Goal: Task Accomplishment & Management: Complete application form

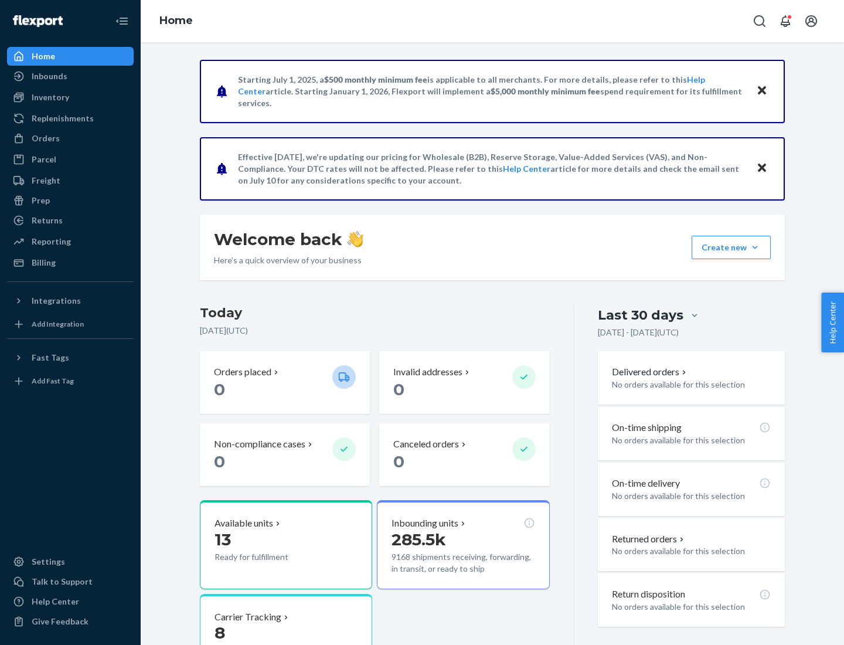
click at [755, 247] on button "Create new Create new inbound Create new order Create new product" at bounding box center [731, 247] width 79 height 23
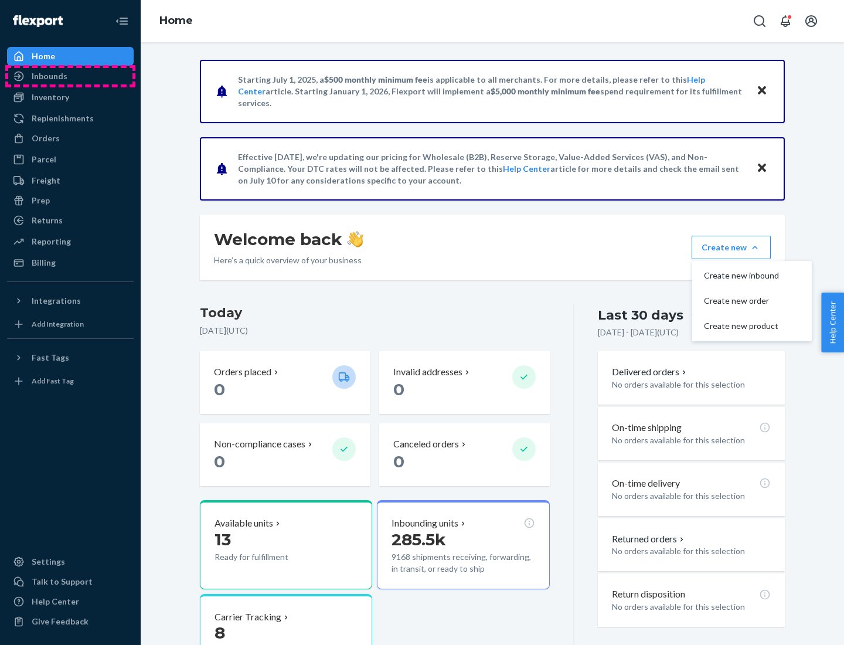
click at [70, 76] on div "Inbounds" at bounding box center [70, 76] width 124 height 16
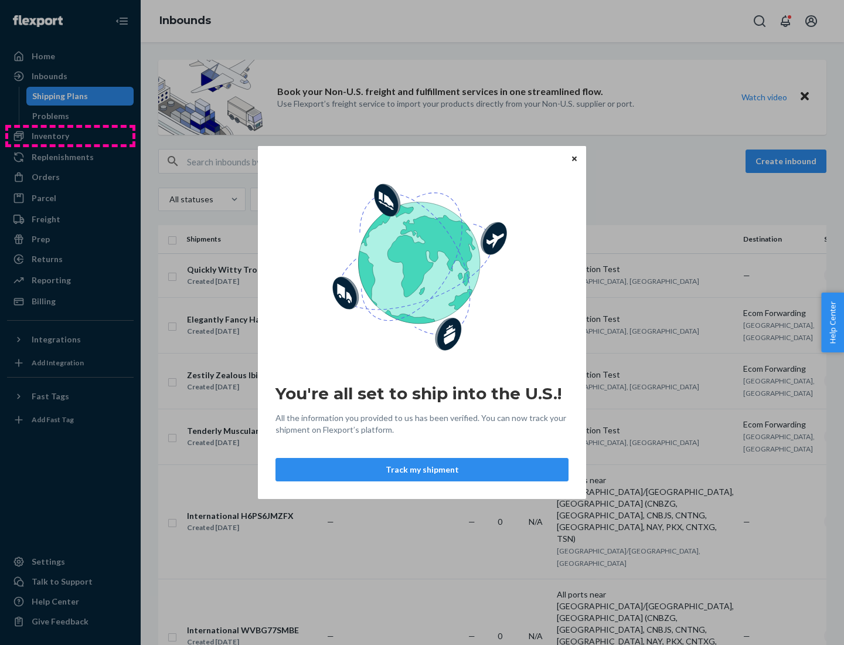
click at [70, 136] on div "You're all set to ship into the U.S.! All the information you provided to us ha…" at bounding box center [422, 322] width 844 height 645
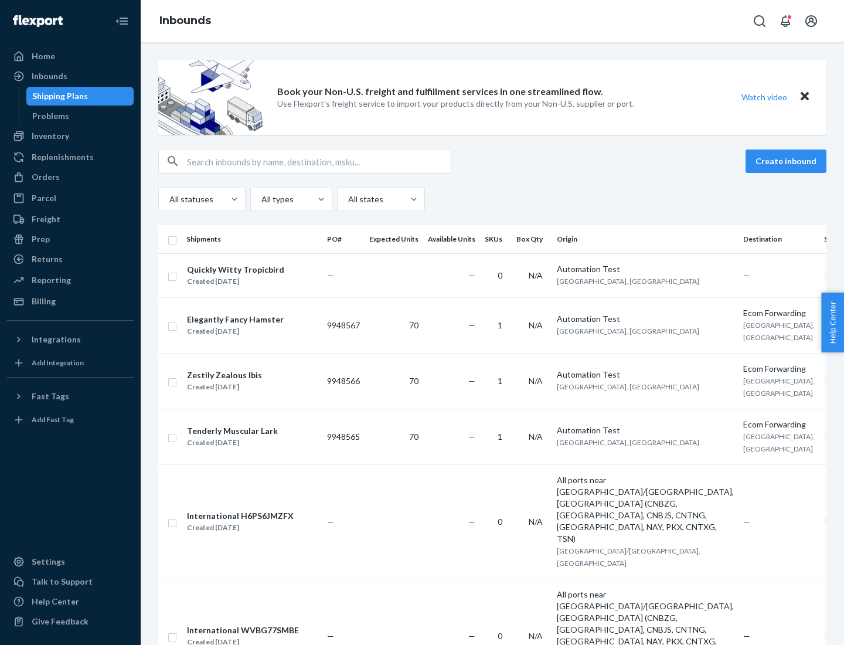
click at [492, 21] on div "Inbounds" at bounding box center [492, 21] width 703 height 42
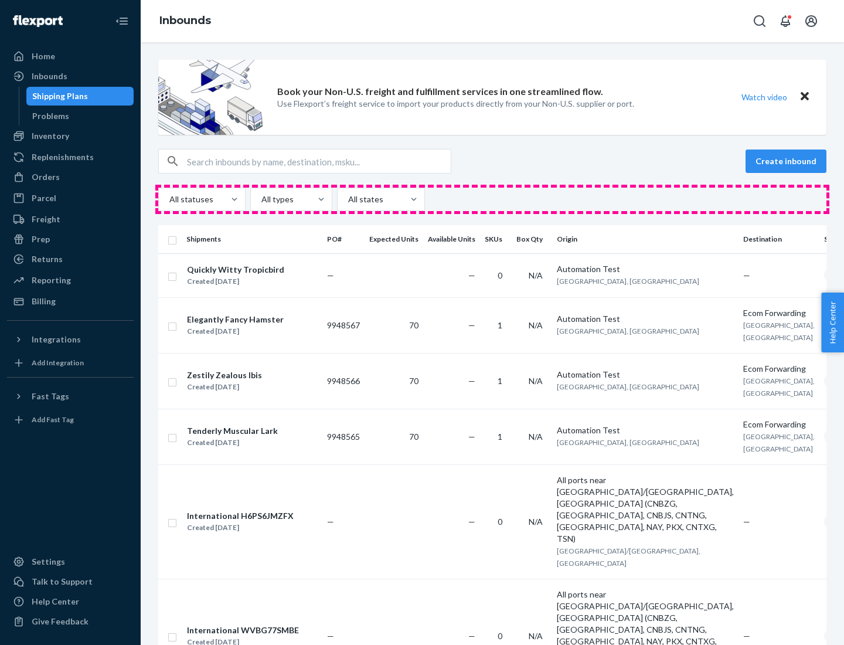
click at [492, 199] on div "All statuses All types All states" at bounding box center [492, 199] width 668 height 23
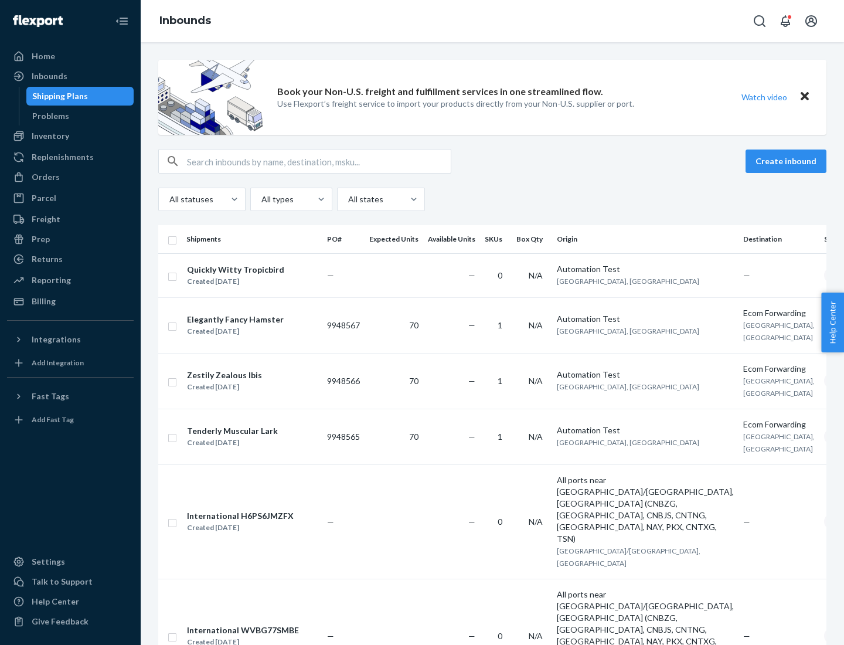
click at [58, 96] on div "Shipping Plans" at bounding box center [60, 96] width 56 height 12
click at [788, 161] on button "Create inbound" at bounding box center [786, 160] width 81 height 23
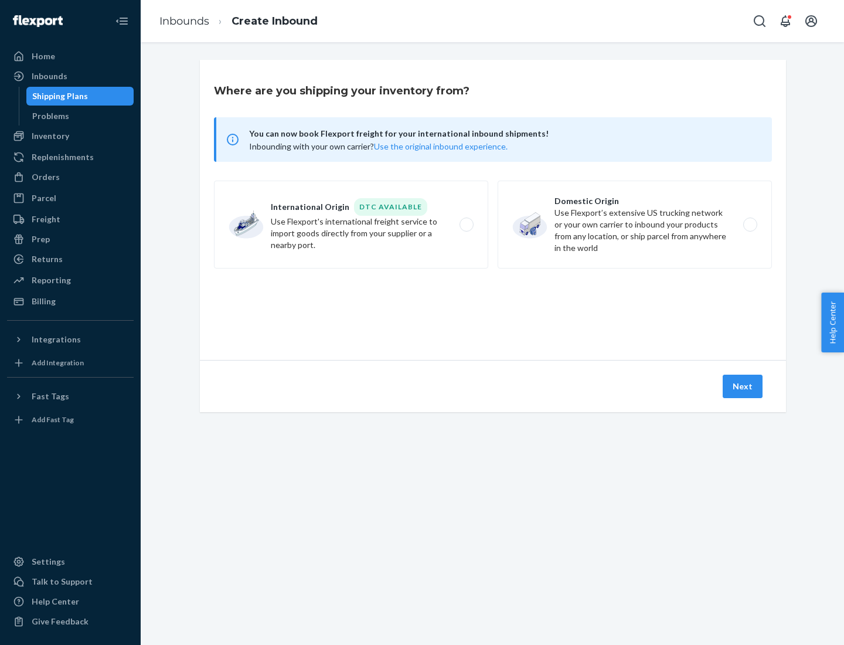
click at [351, 225] on label "International Origin DTC Available Use Flexport's international freight service…" at bounding box center [351, 225] width 274 height 88
click at [466, 225] on input "International Origin DTC Available Use Flexport's international freight service…" at bounding box center [470, 225] width 8 height 8
radio input "true"
click at [493, 307] on icon at bounding box center [493, 306] width 33 height 33
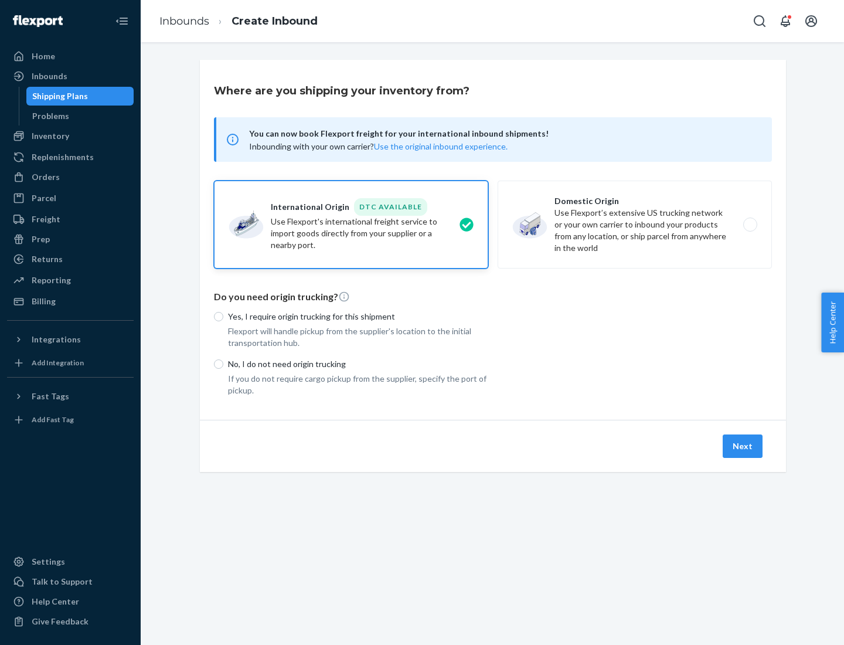
click at [358, 316] on p "Yes, I require origin trucking for this shipment" at bounding box center [358, 317] width 260 height 12
click at [223, 316] on input "Yes, I require origin trucking for this shipment" at bounding box center [218, 316] width 9 height 9
radio input "true"
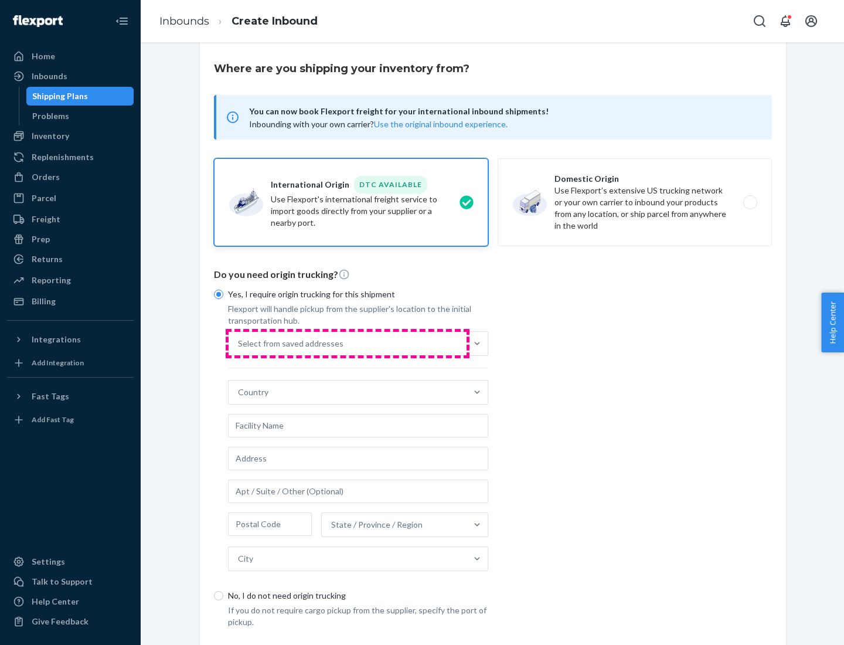
click at [348, 343] on div "Select from saved addresses" at bounding box center [348, 343] width 238 height 23
click at [239, 343] on input "Select from saved addresses" at bounding box center [238, 344] width 1 height 12
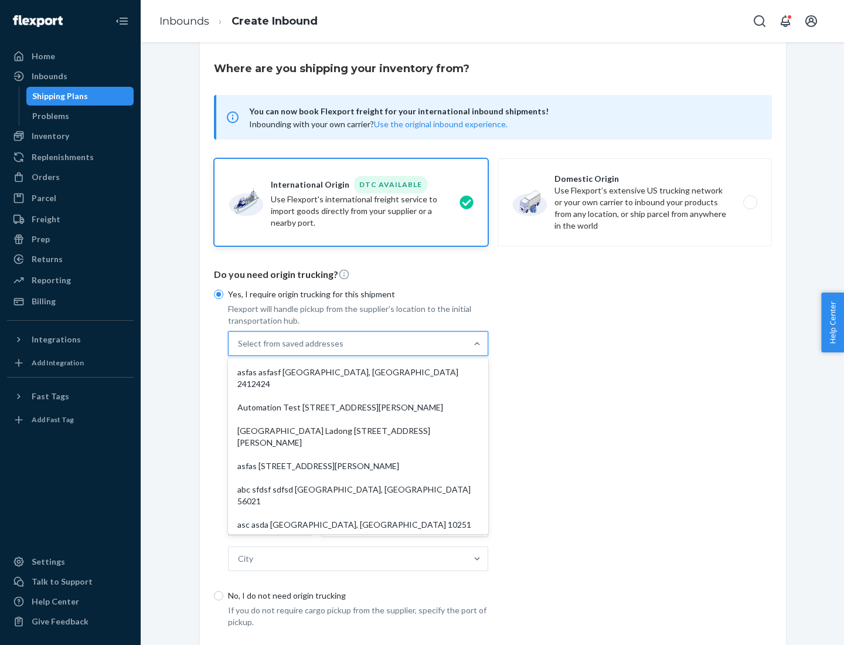
scroll to position [51, 0]
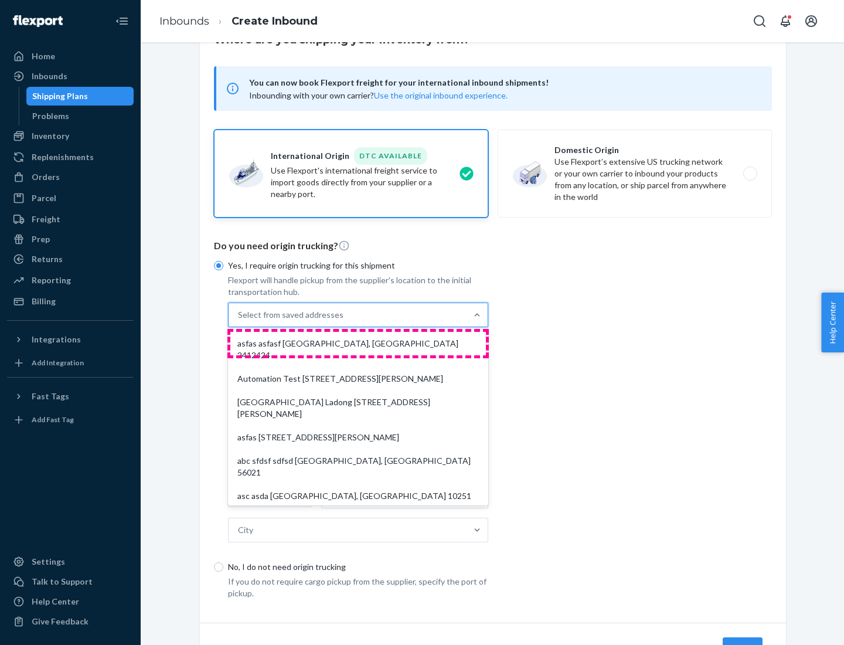
click at [358, 343] on div "asfas asfasf [GEOGRAPHIC_DATA], [GEOGRAPHIC_DATA] 2412424" at bounding box center [358, 349] width 256 height 35
click at [239, 321] on input "option asfas asfasf [GEOGRAPHIC_DATA], [GEOGRAPHIC_DATA] 2412424 focused, 1 of …" at bounding box center [238, 315] width 1 height 12
type input "asfas"
type input "asfasf"
type input "2412424"
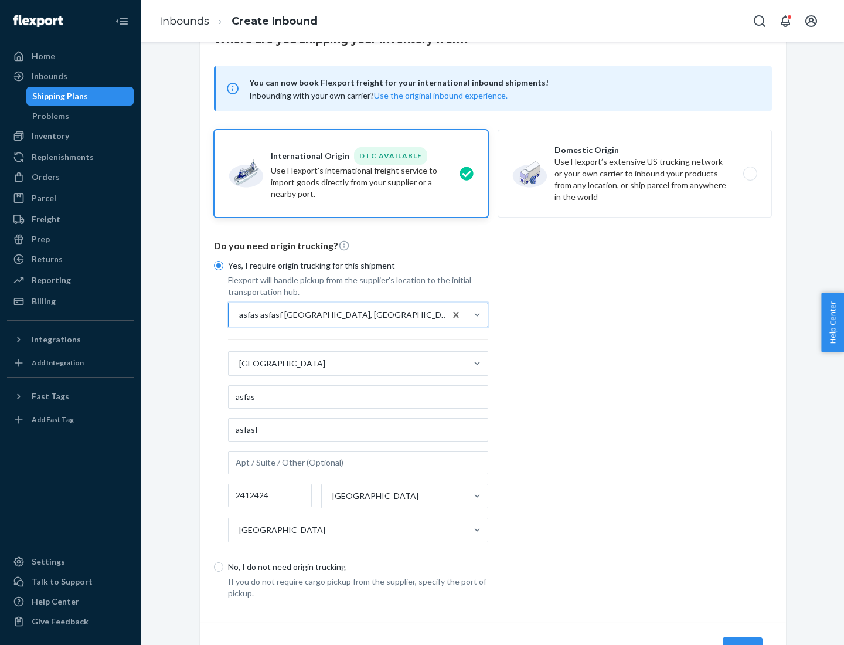
scroll to position [109, 0]
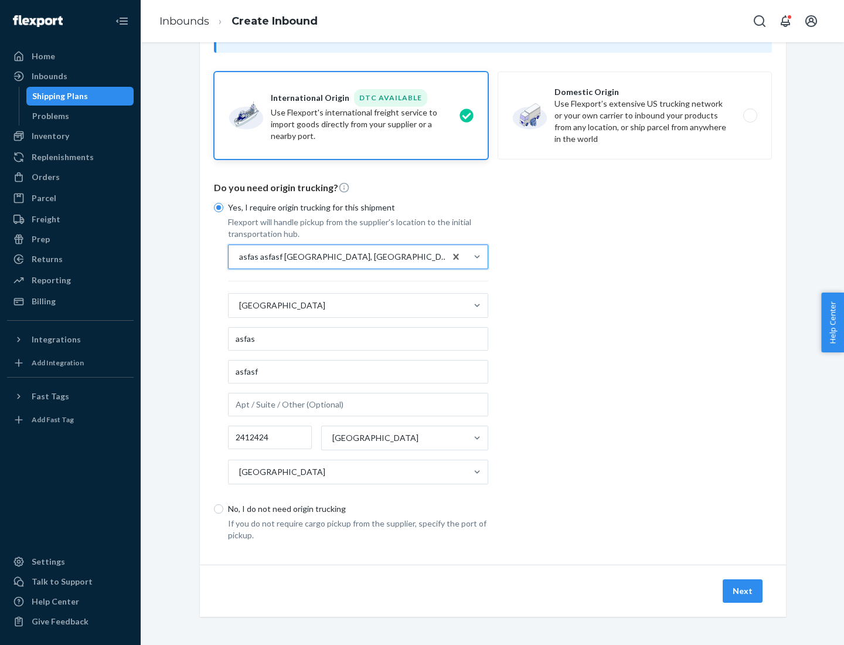
click at [743, 590] on button "Next" at bounding box center [743, 590] width 40 height 23
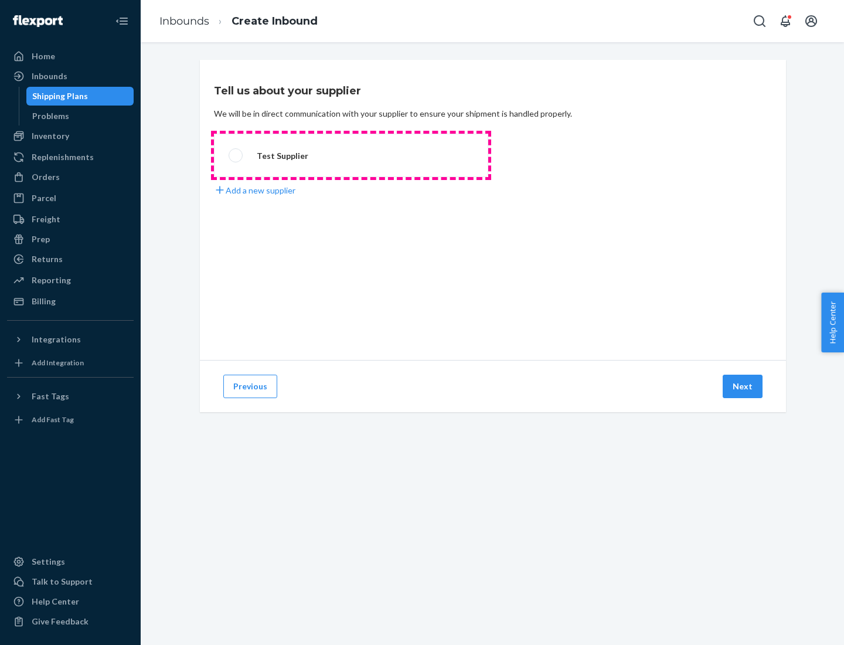
click at [351, 155] on label "Test Supplier" at bounding box center [351, 155] width 274 height 43
click at [236, 155] on input "Test Supplier" at bounding box center [233, 156] width 8 height 8
radio input "true"
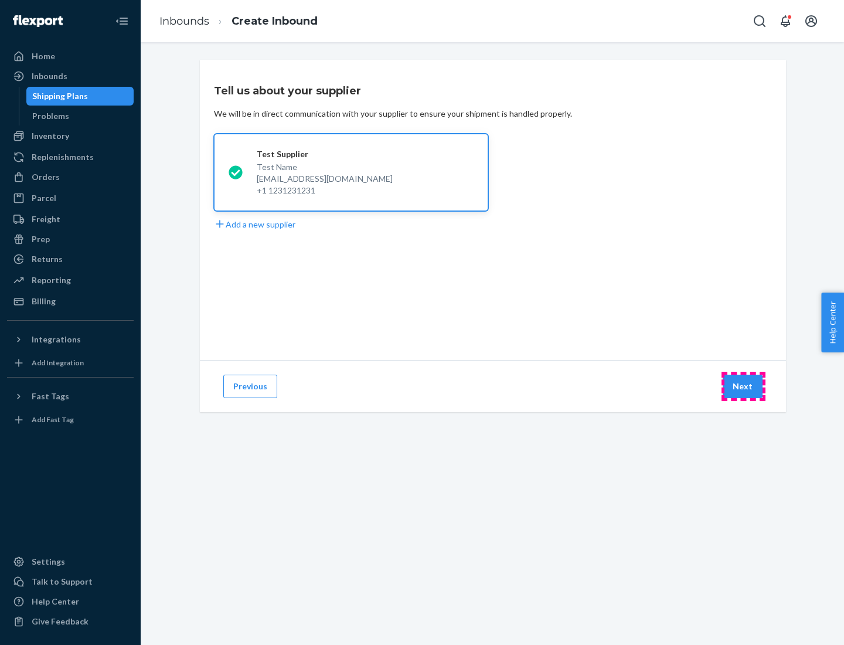
click at [743, 386] on button "Next" at bounding box center [743, 386] width 40 height 23
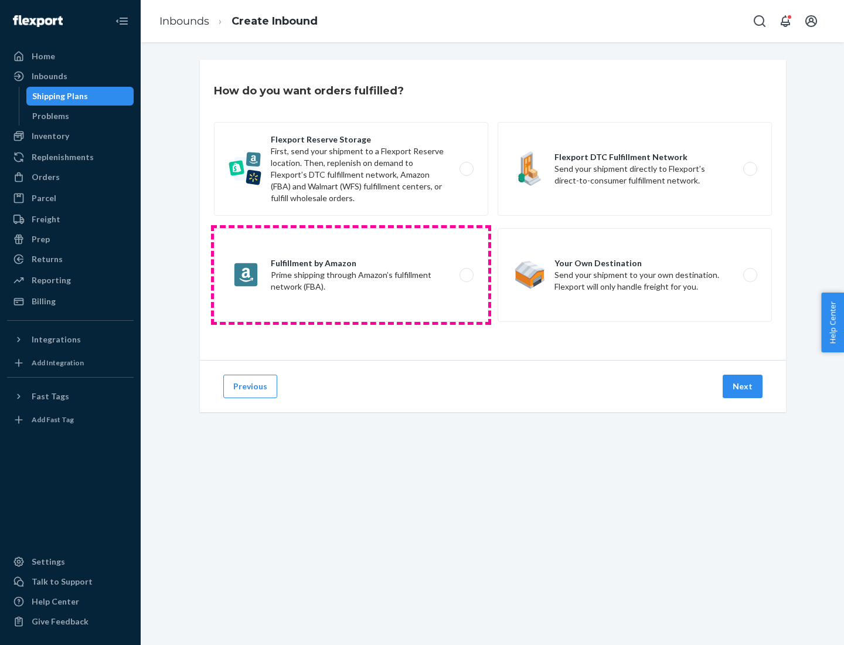
click at [351, 275] on label "Fulfillment by Amazon Prime shipping through Amazon’s fulfillment network (FBA)." at bounding box center [351, 275] width 274 height 94
click at [466, 275] on input "Fulfillment by Amazon Prime shipping through Amazon’s fulfillment network (FBA)." at bounding box center [470, 275] width 8 height 8
radio input "true"
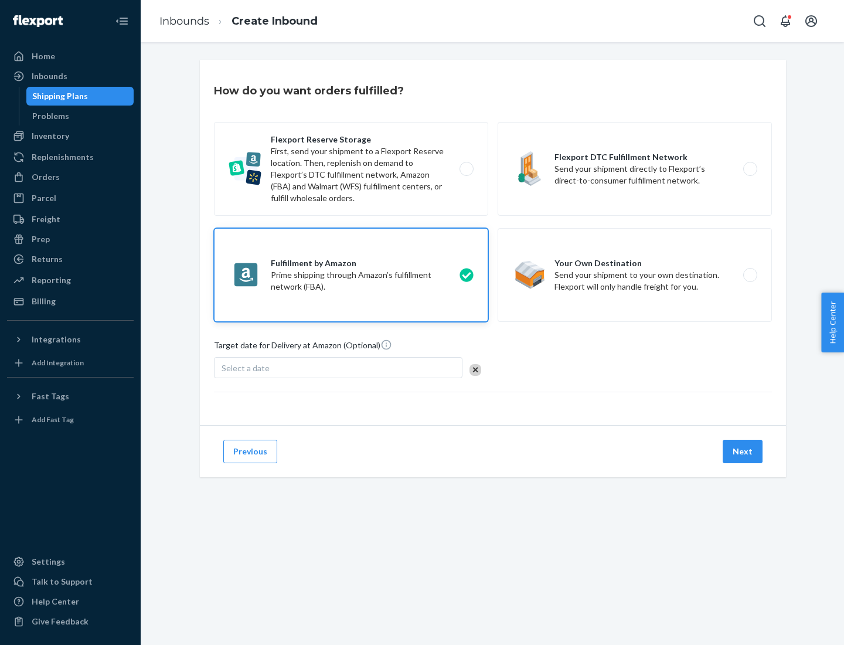
click at [743, 451] on button "Next" at bounding box center [743, 451] width 40 height 23
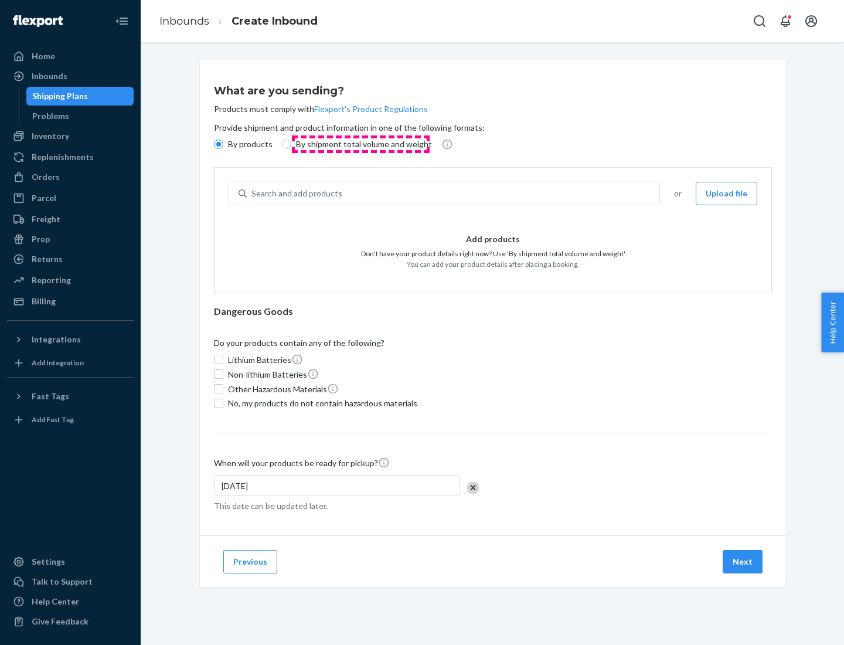
click at [361, 144] on p "By shipment total volume and weight" at bounding box center [364, 144] width 136 height 12
click at [291, 144] on input "By shipment total volume and weight" at bounding box center [286, 144] width 9 height 9
radio input "true"
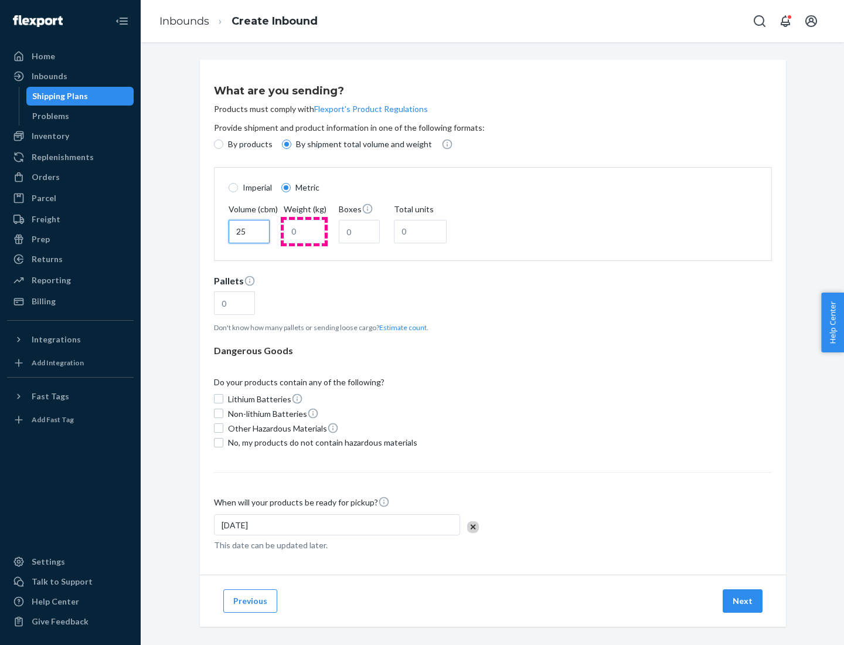
type input "25"
type input "100"
type input "50"
type input "500"
click at [400, 327] on button "Estimate count" at bounding box center [402, 327] width 47 height 10
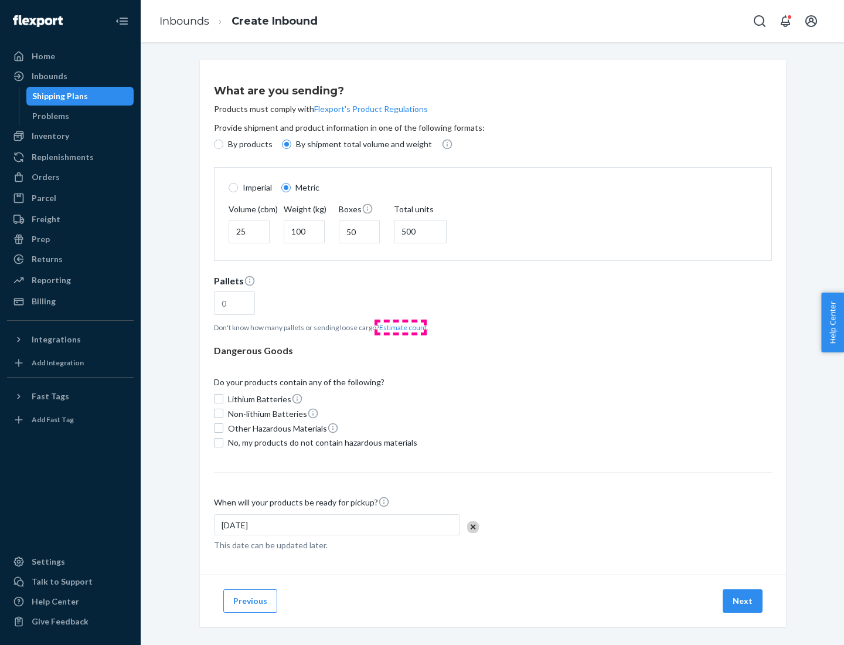
type input "16"
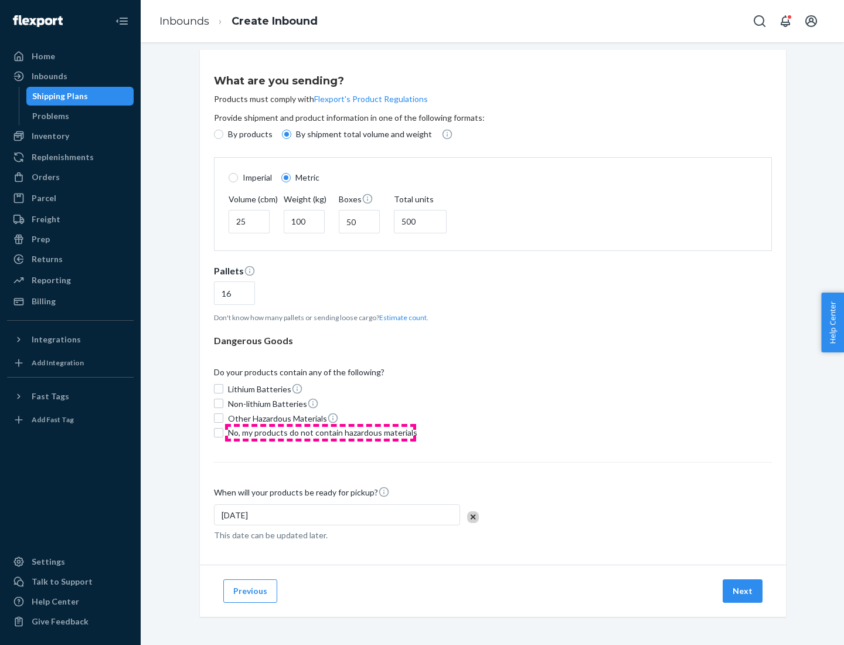
click at [321, 432] on span "No, my products do not contain hazardous materials" at bounding box center [322, 433] width 189 height 12
click at [223, 432] on input "No, my products do not contain hazardous materials" at bounding box center [218, 432] width 9 height 9
checkbox input "true"
click at [743, 590] on button "Next" at bounding box center [743, 590] width 40 height 23
